Goal: Navigation & Orientation: Go to known website

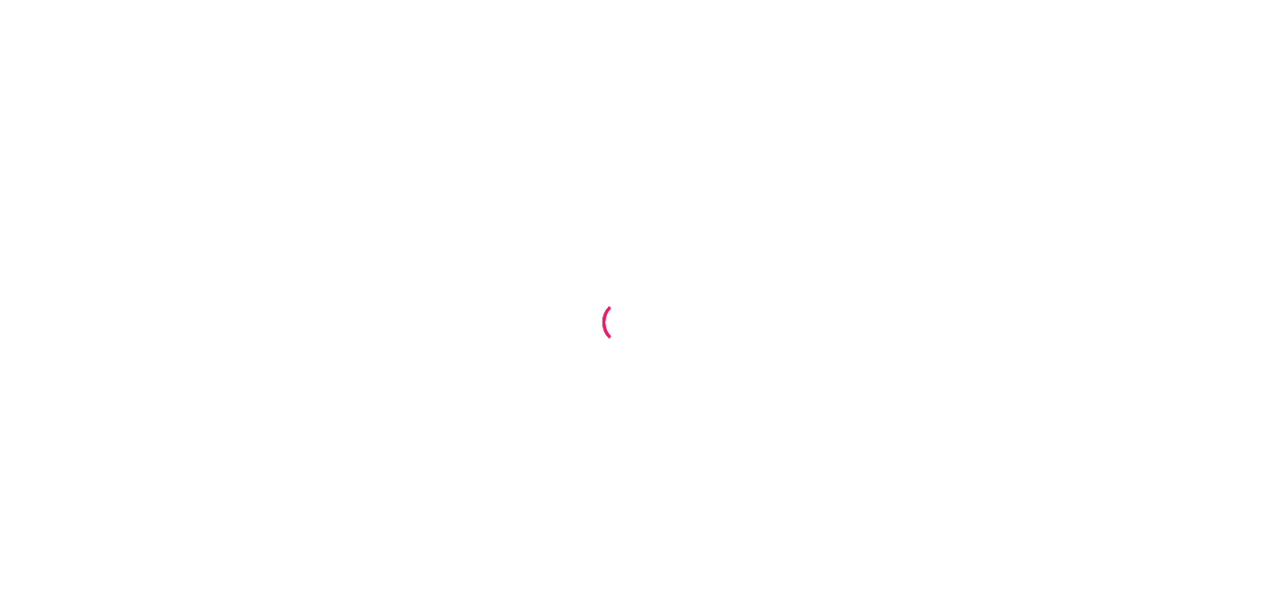
click at [512, 164] on div at bounding box center [632, 296] width 1264 height 593
drag, startPoint x: 822, startPoint y: 100, endPoint x: 802, endPoint y: 90, distance: 22.8
click at [821, 99] on div at bounding box center [632, 296] width 1264 height 593
